Goal: Book appointment/travel/reservation

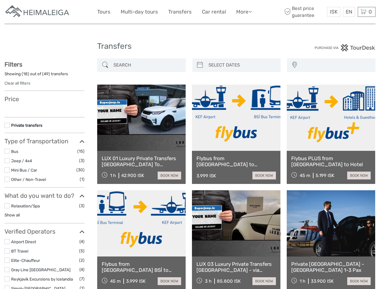
select select
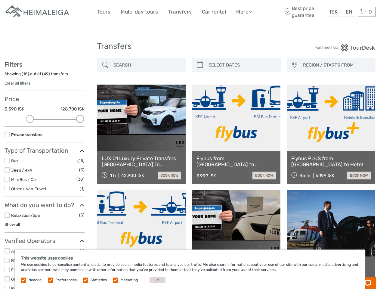
click at [243, 12] on link "More" at bounding box center [244, 12] width 16 height 9
click at [251, 11] on icon at bounding box center [249, 11] width 3 height 5
click at [333, 12] on span "ISK" at bounding box center [334, 12] width 8 height 6
click at [349, 12] on div "EN English Español Deutsch" at bounding box center [349, 12] width 12 height 10
click at [366, 12] on div "0 Items Total 0 ISK Checkout The shopping cart is empty." at bounding box center [367, 12] width 18 height 10
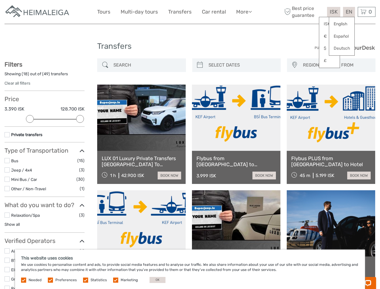
click at [30, 119] on div at bounding box center [30, 119] width 8 height 8
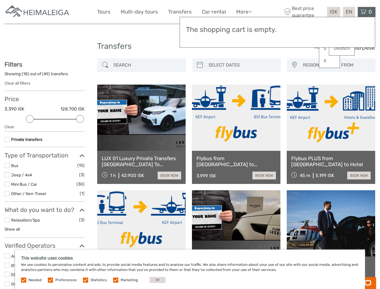
click at [80, 152] on icon at bounding box center [81, 156] width 5 height 8
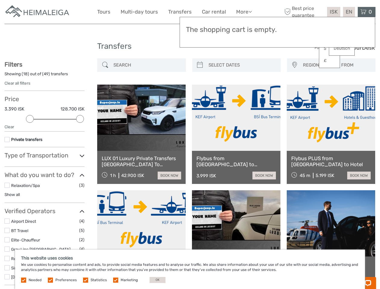
scroll to position [34, 0]
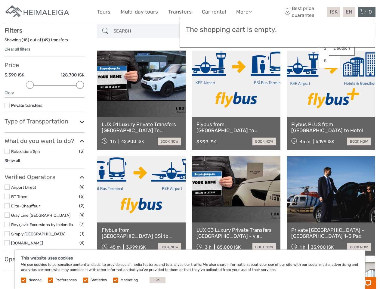
click at [200, 65] on link at bounding box center [236, 84] width 88 height 66
click at [242, 65] on link at bounding box center [236, 84] width 88 height 66
click at [294, 65] on link at bounding box center [331, 84] width 88 height 66
